Goal: Transaction & Acquisition: Purchase product/service

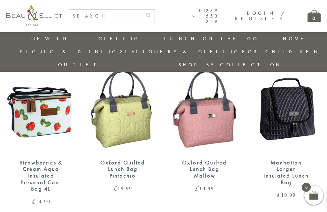
scroll to position [883, 0]
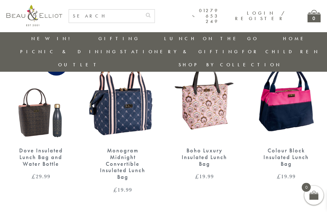
scroll to position [608, 0]
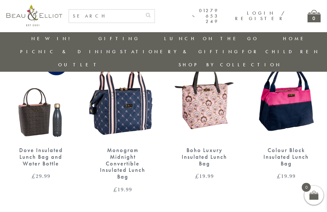
click at [134, 95] on img at bounding box center [122, 96] width 69 height 89
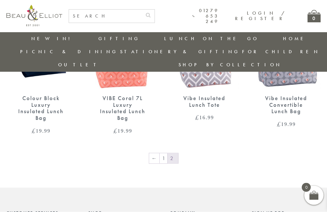
scroll to position [827, 0]
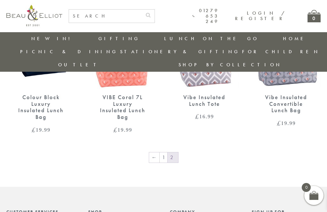
click at [165, 153] on link "1" at bounding box center [164, 158] width 8 height 10
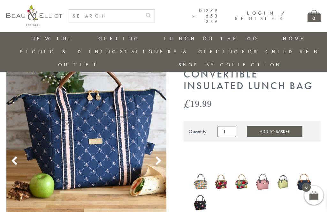
scroll to position [40, 0]
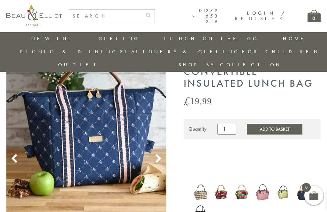
click at [163, 143] on img at bounding box center [86, 135] width 160 height 160
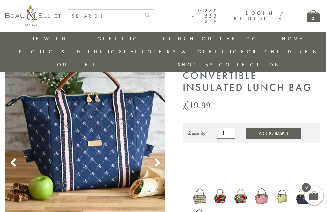
click at [161, 158] on icon at bounding box center [158, 163] width 10 height 10
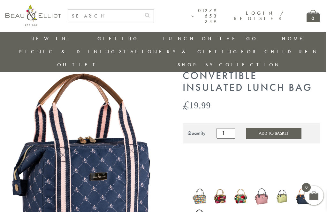
click at [164, 161] on img at bounding box center [85, 156] width 160 height 194
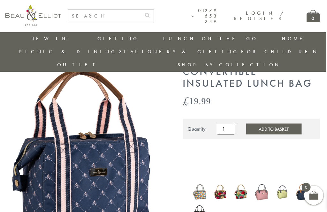
scroll to position [27, 1]
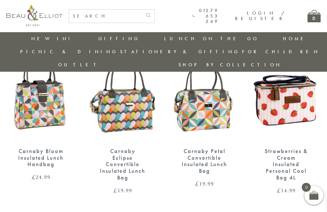
scroll to position [727, 0]
click at [129, 91] on img at bounding box center [122, 97] width 69 height 89
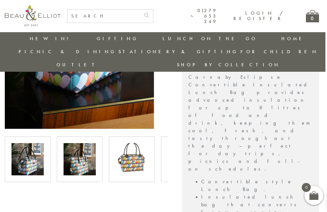
scroll to position [86, 2]
